Goal: Task Accomplishment & Management: Use online tool/utility

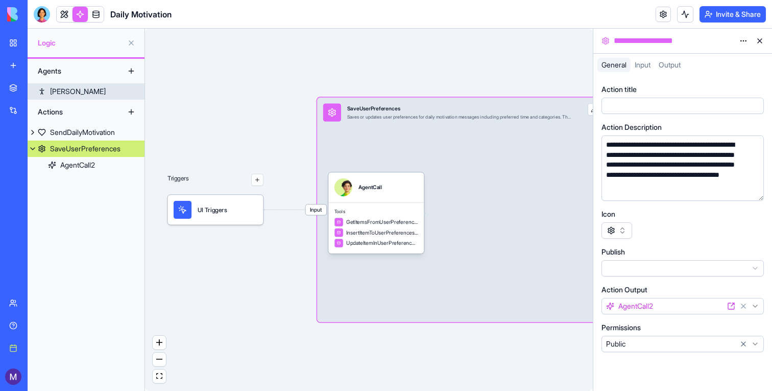
click at [60, 89] on div "[PERSON_NAME]" at bounding box center [78, 91] width 56 height 10
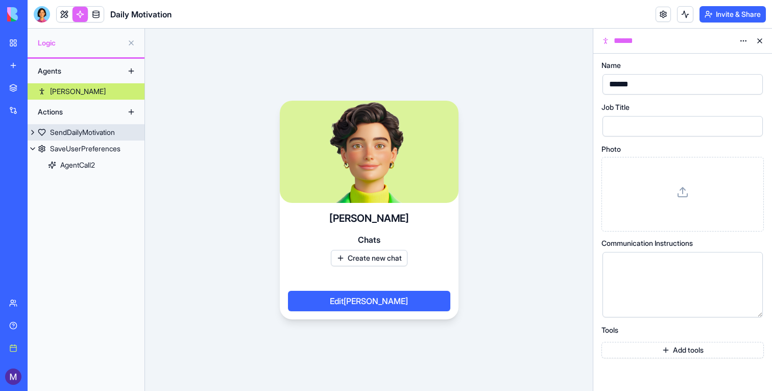
click at [73, 130] on div "SendDailyMotivation" at bounding box center [82, 132] width 65 height 10
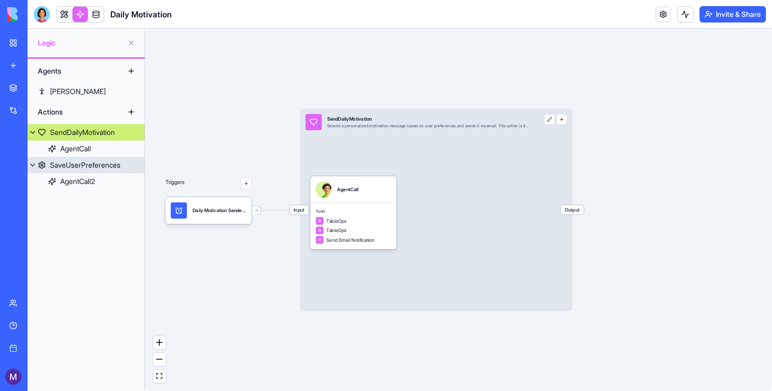
click at [75, 160] on div "SaveUserPreferences" at bounding box center [85, 165] width 70 height 10
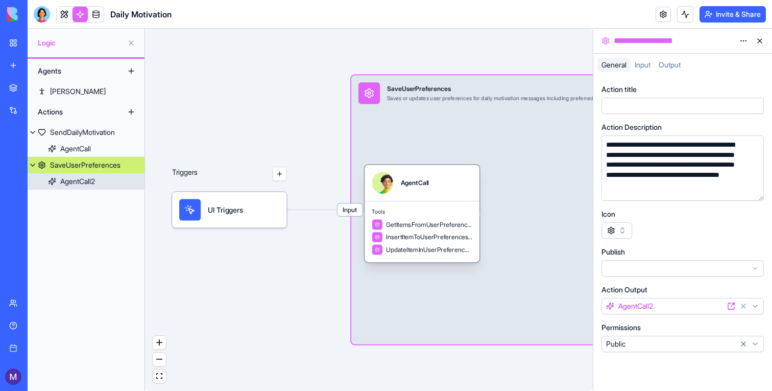
click at [76, 175] on link "AgentCall2" at bounding box center [86, 181] width 117 height 16
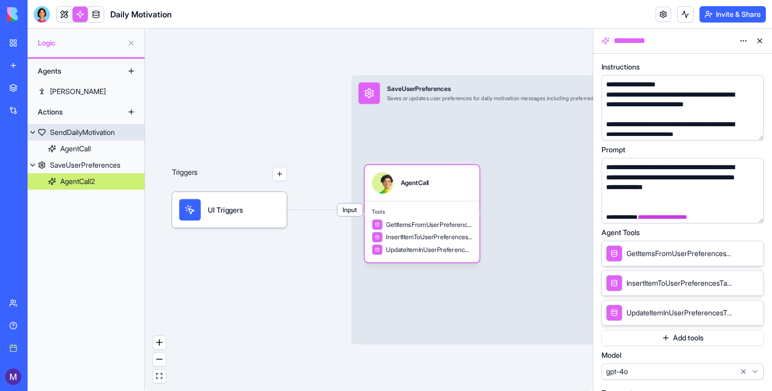
click at [73, 127] on div "SendDailyMotivation" at bounding box center [82, 132] width 65 height 10
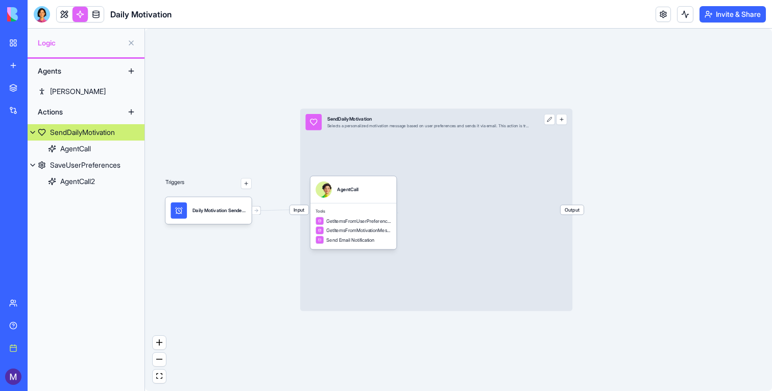
click at [295, 205] on span "Input" at bounding box center [299, 209] width 19 height 9
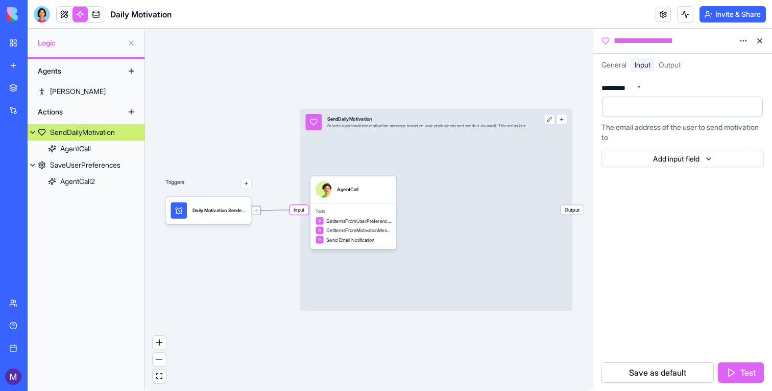
click at [257, 211] on icon at bounding box center [257, 211] width 6 height 6
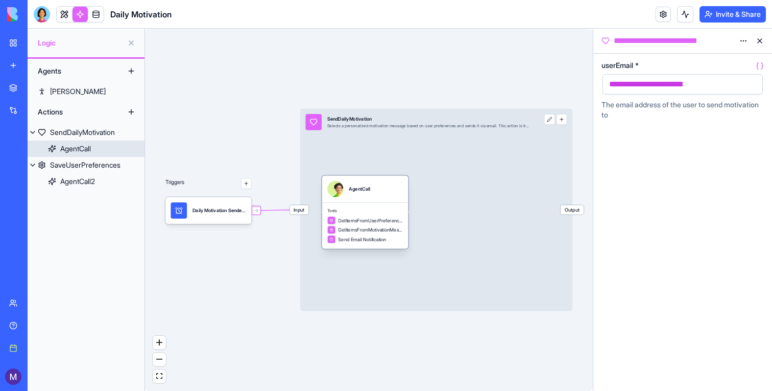
drag, startPoint x: 344, startPoint y: 208, endPoint x: 355, endPoint y: 208, distance: 11.8
click at [355, 208] on span "Tools" at bounding box center [365, 211] width 76 height 6
click at [748, 86] on button "button" at bounding box center [752, 84] width 16 height 16
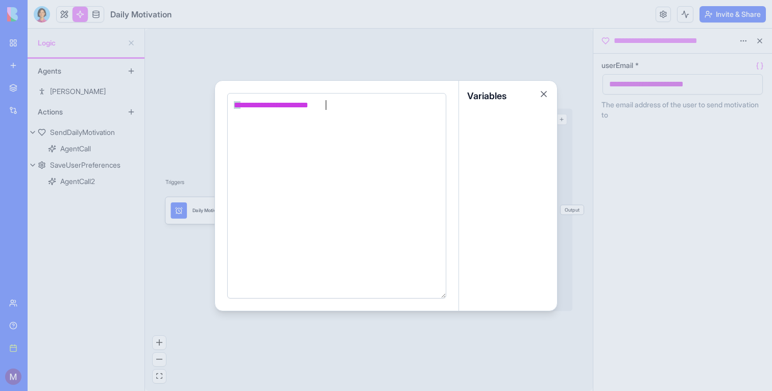
click at [329, 166] on div "**********" at bounding box center [335, 196] width 209 height 192
click at [490, 73] on div at bounding box center [386, 195] width 772 height 391
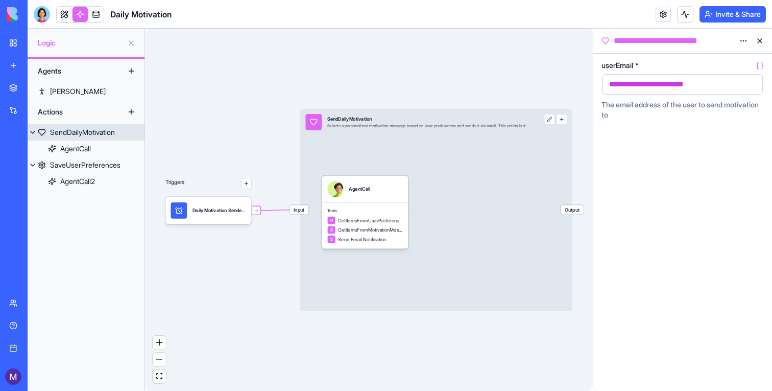
click at [297, 210] on span "Input" at bounding box center [299, 209] width 19 height 9
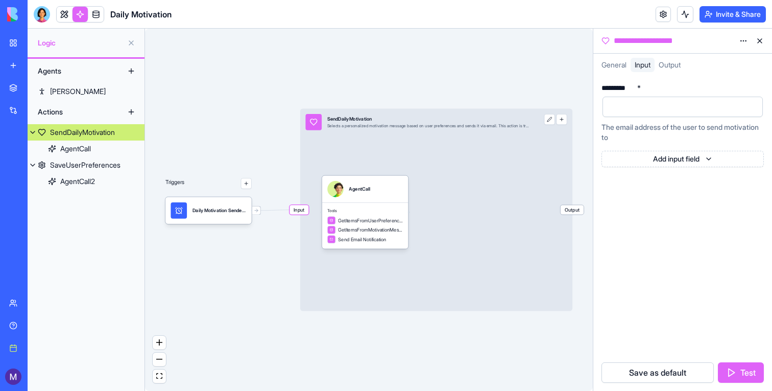
click at [279, 67] on div "Triggers Daily Motivation SenderTrigger Input SendDailyMotivation Selects a per…" at bounding box center [369, 210] width 448 height 362
click at [256, 215] on div "Triggers Daily Motivation SenderTrigger Input SendDailyMotivation Selects a per…" at bounding box center [369, 210] width 448 height 362
click at [256, 206] on div at bounding box center [256, 210] width 9 height 9
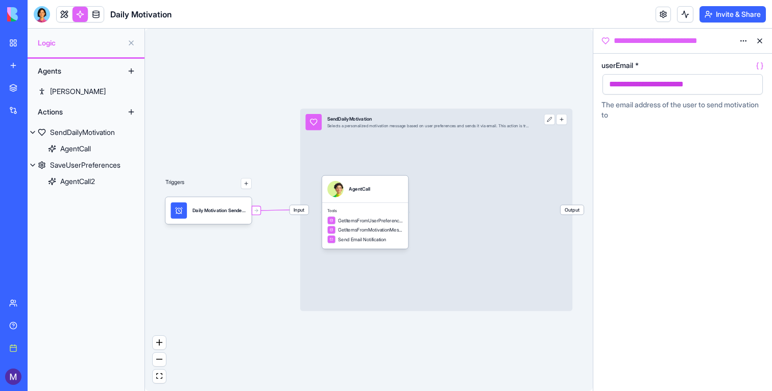
click at [257, 209] on icon at bounding box center [257, 211] width 6 height 6
click at [179, 105] on div "Triggers Daily Motivation SenderTrigger Input SendDailyMotivation Selects a per…" at bounding box center [369, 210] width 448 height 362
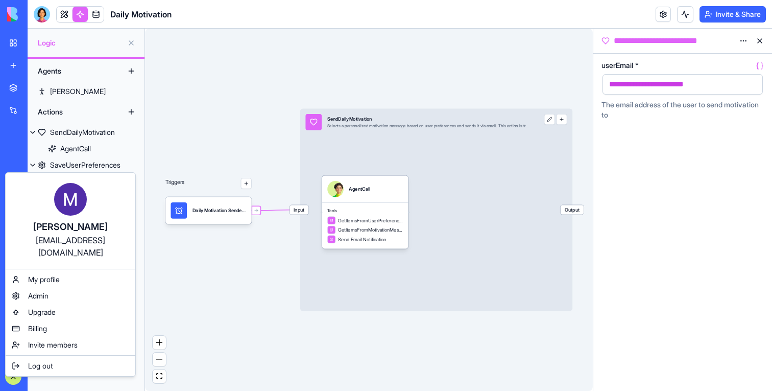
click at [45, 242] on div "[EMAIL_ADDRESS][DOMAIN_NAME]" at bounding box center [70, 246] width 109 height 25
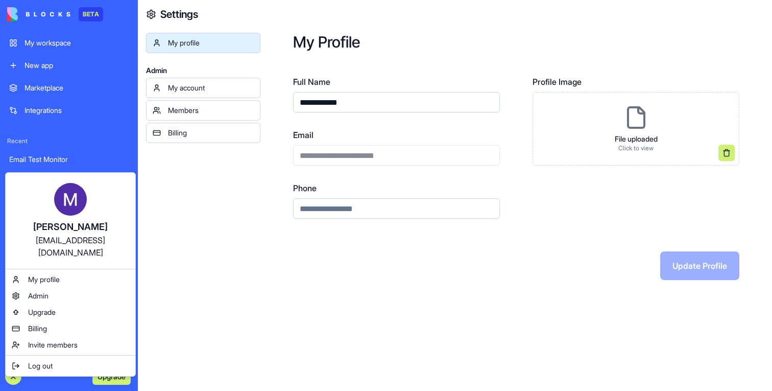
click at [45, 242] on div "[EMAIL_ADDRESS][DOMAIN_NAME]" at bounding box center [70, 246] width 109 height 25
click at [347, 162] on html "**********" at bounding box center [386, 195] width 772 height 391
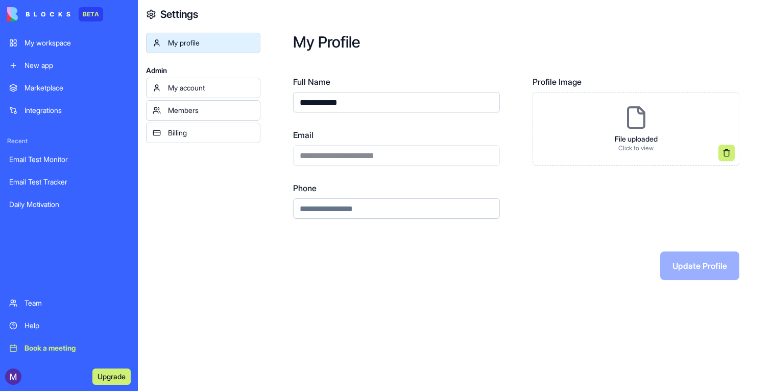
click at [347, 162] on div "**********" at bounding box center [396, 147] width 207 height 37
